Goal: Information Seeking & Learning: Learn about a topic

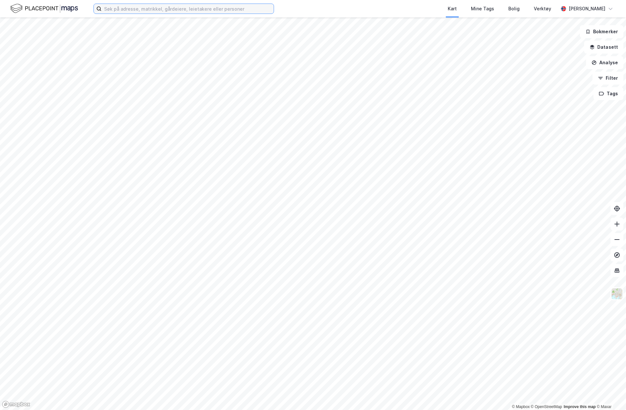
click at [154, 6] on input at bounding box center [188, 9] width 172 height 10
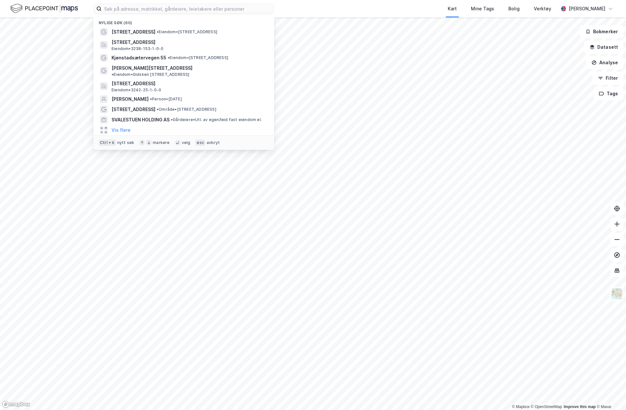
click at [154, 29] on div "[STREET_ADDRESS] • Eiendom • [STREET_ADDRESS]" at bounding box center [190, 32] width 156 height 8
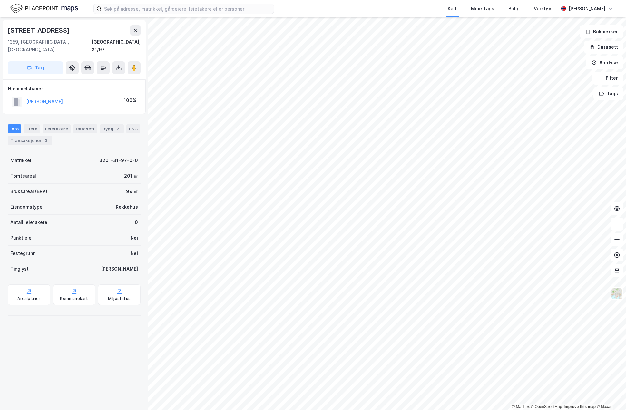
click at [29, 124] on div "Eiere" at bounding box center [32, 128] width 16 height 9
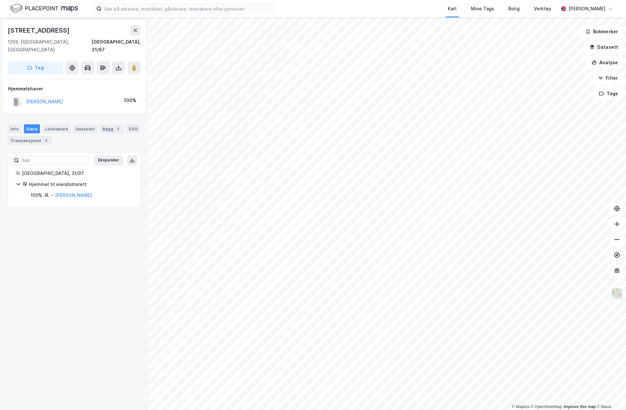
click at [30, 136] on div "Transaksjoner 3" at bounding box center [30, 140] width 44 height 9
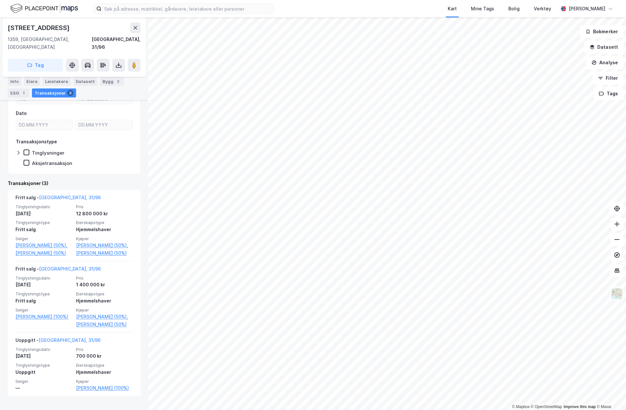
scroll to position [90, 0]
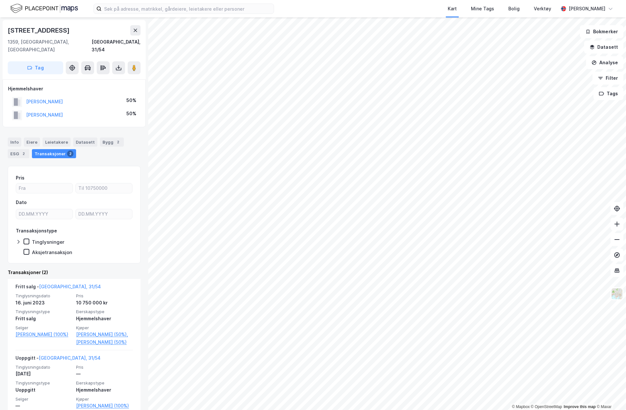
click at [17, 137] on div "Info" at bounding box center [15, 141] width 14 height 9
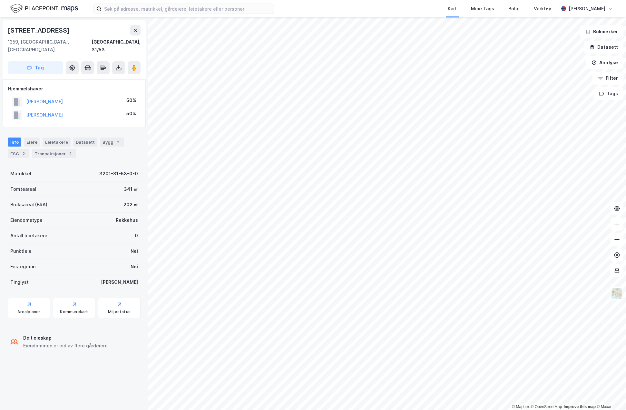
click at [30, 137] on div "Eiere" at bounding box center [32, 141] width 16 height 9
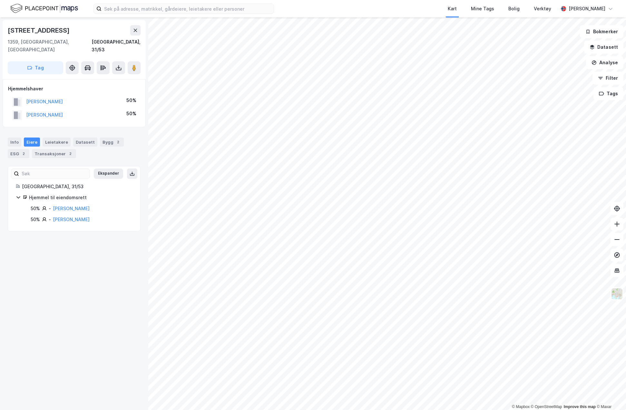
click at [58, 149] on div "Transaksjoner 2" at bounding box center [54, 153] width 44 height 9
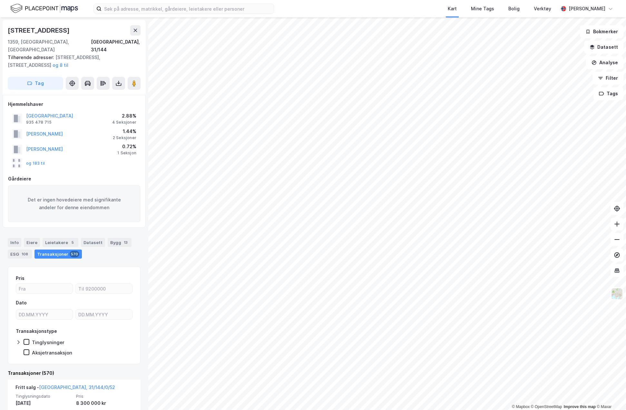
click at [0, 0] on button "og 183 til" at bounding box center [0, 0] width 0 height 0
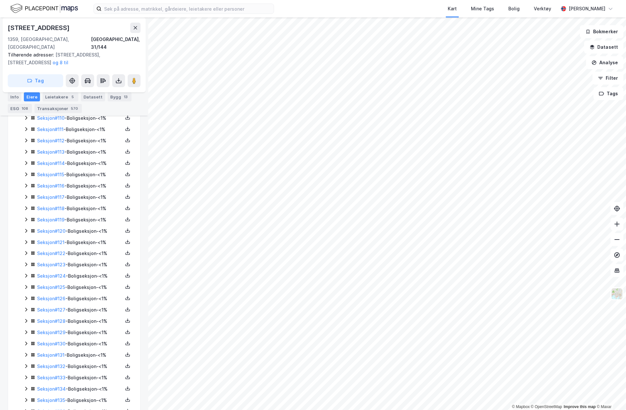
scroll to position [1455, 0]
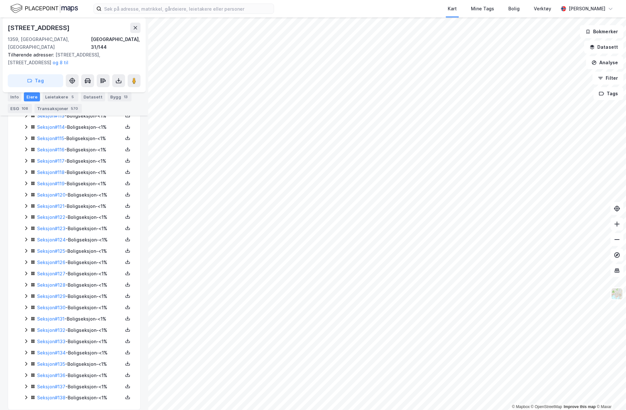
click at [24, 338] on icon at bounding box center [26, 340] width 5 height 5
click at [28, 316] on icon at bounding box center [26, 318] width 5 height 5
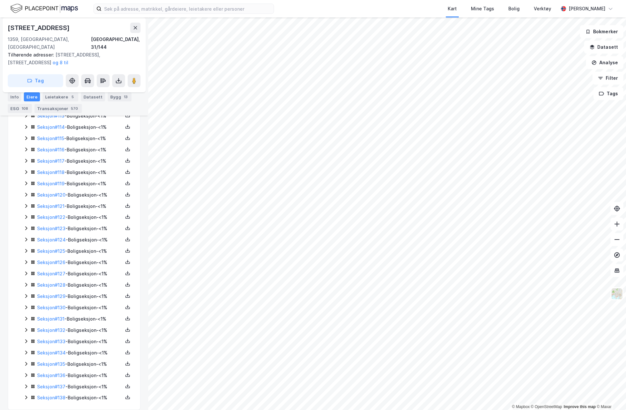
click at [25, 293] on icon at bounding box center [26, 295] width 5 height 5
click at [25, 295] on icon at bounding box center [26, 296] width 4 height 2
click at [70, 108] on div "570" at bounding box center [75, 108] width 10 height 6
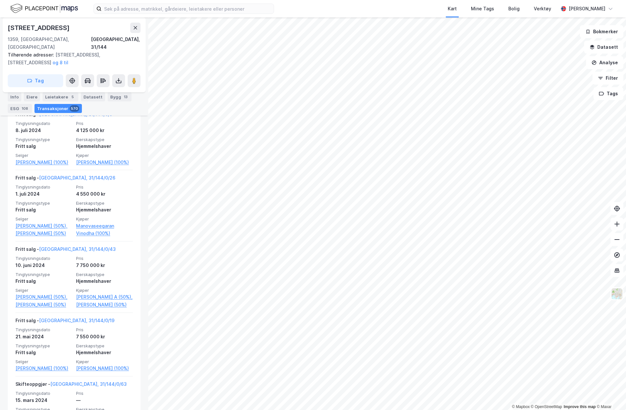
scroll to position [1710, 0]
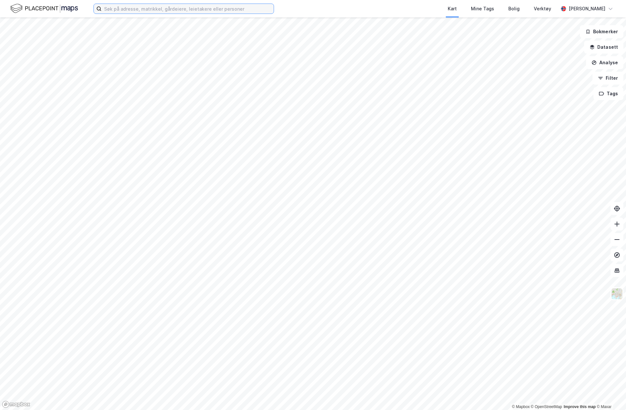
click at [144, 13] on input at bounding box center [188, 9] width 172 height 10
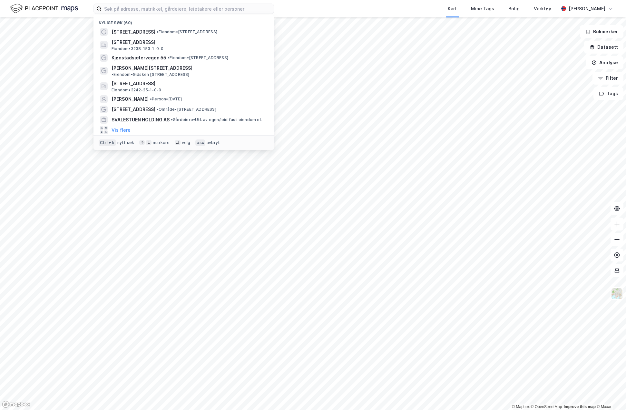
click at [144, 33] on span "[STREET_ADDRESS]" at bounding box center [134, 32] width 44 height 8
